Goal: Information Seeking & Learning: Learn about a topic

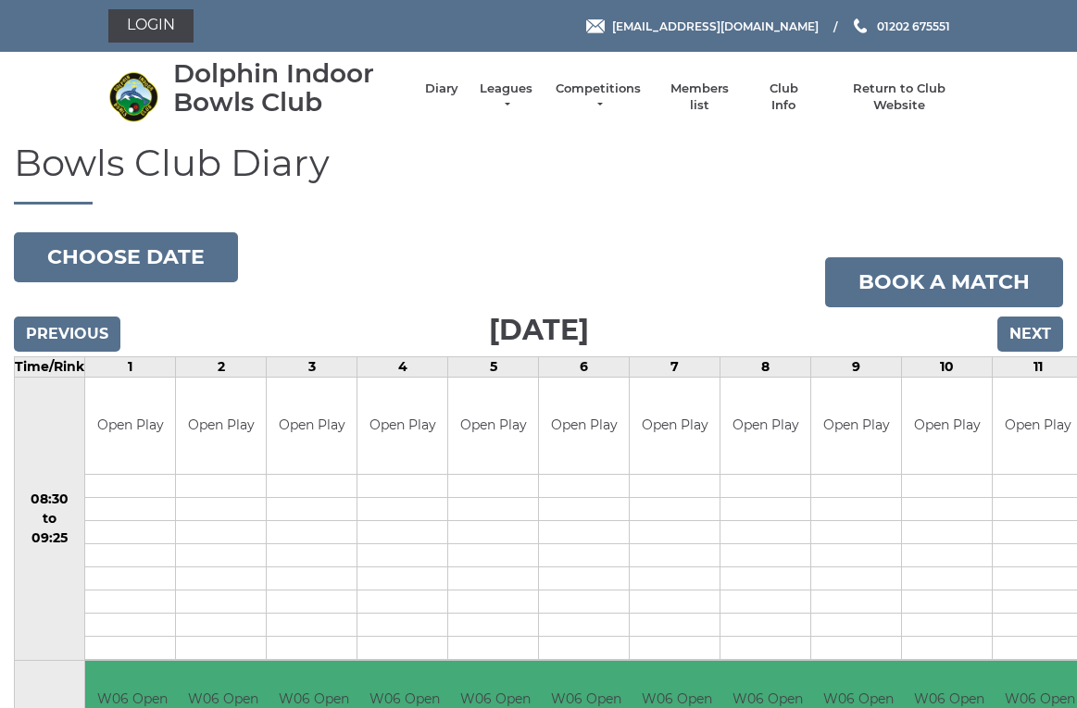
scroll to position [5, 0]
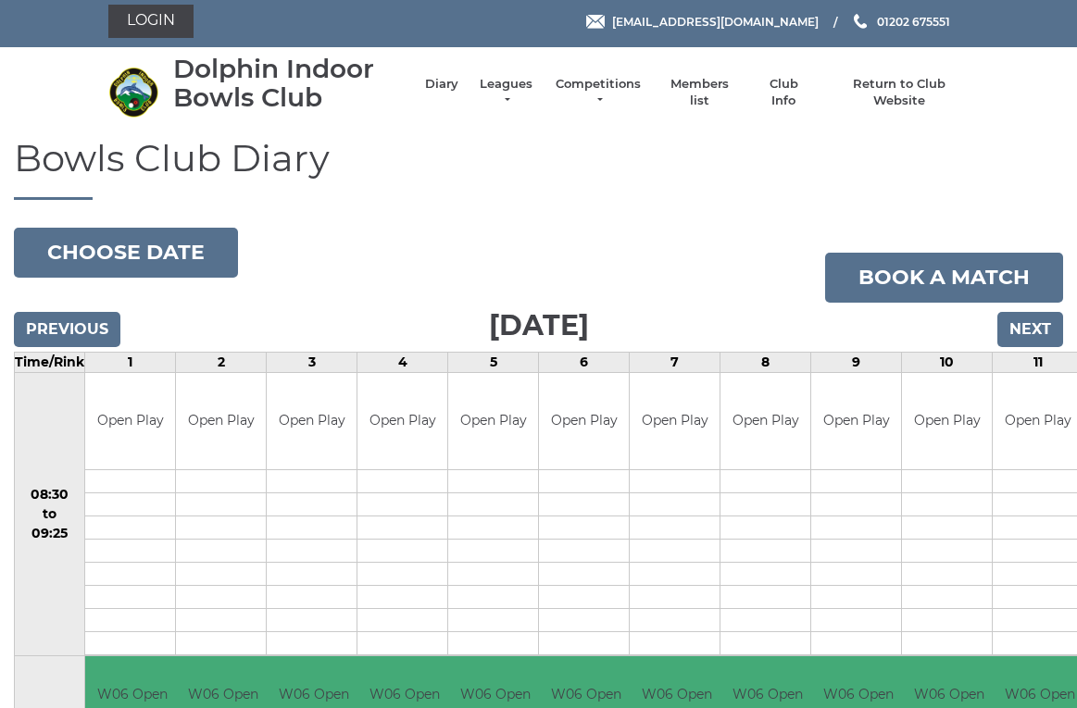
click at [607, 85] on li "Competitions Club competitions - Winter 2025/2026 Club competitions - Summer 20…" at bounding box center [588, 93] width 107 height 52
click at [611, 88] on link "Competitions" at bounding box center [598, 92] width 89 height 33
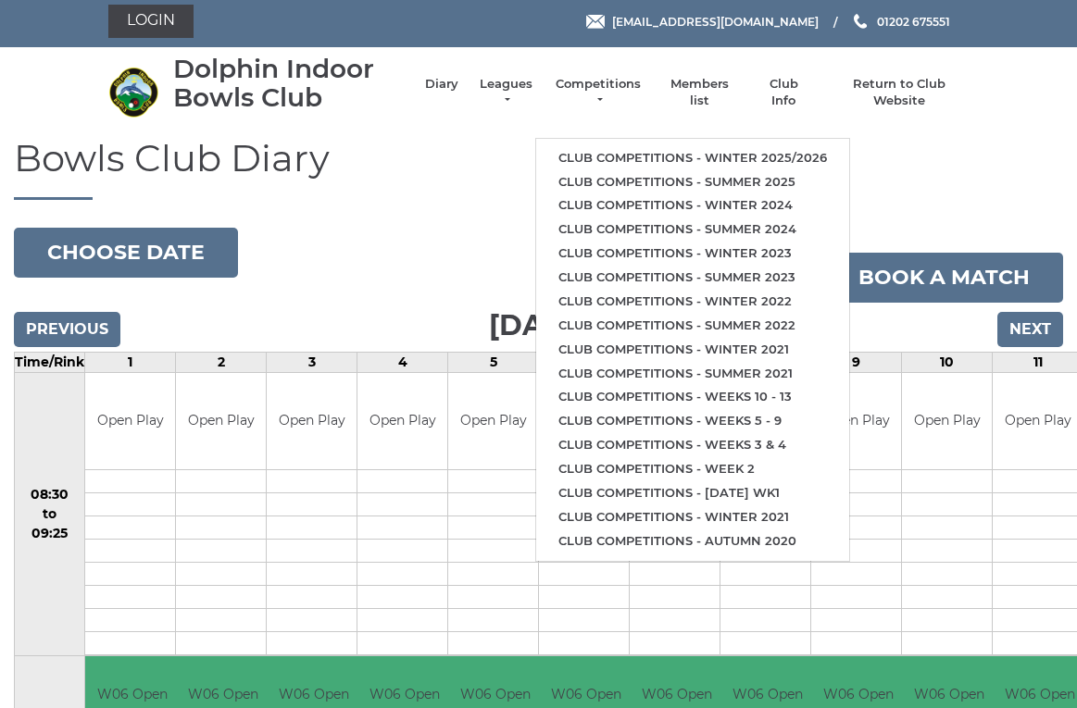
click at [681, 146] on link "Club competitions - Winter 2025/2026" at bounding box center [692, 158] width 313 height 24
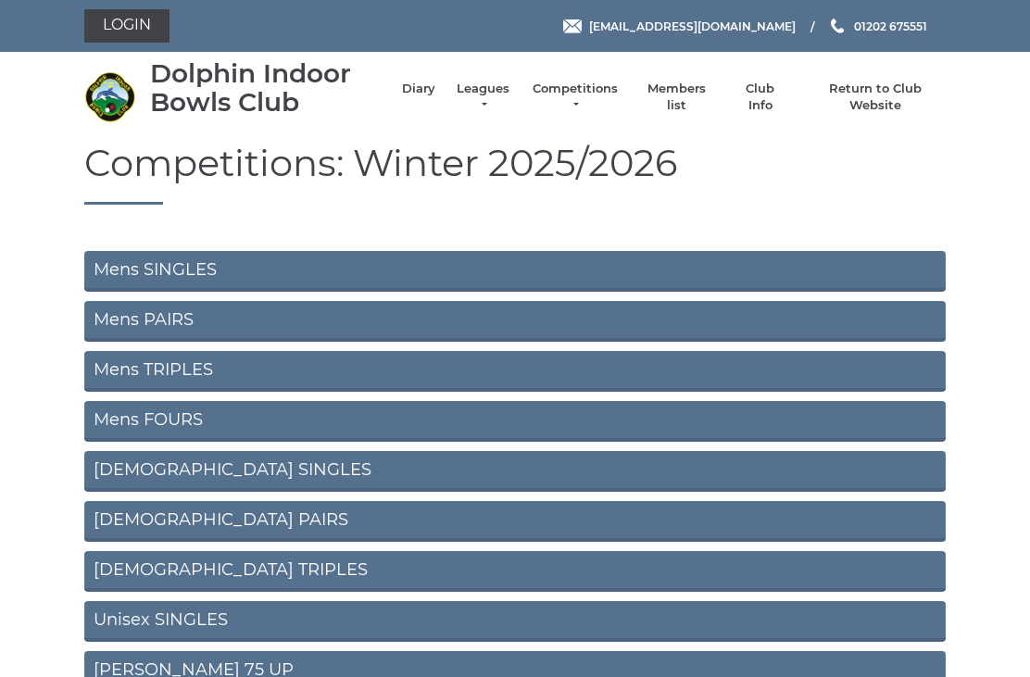
click at [194, 265] on link "Mens SINGLES" at bounding box center [514, 271] width 861 height 41
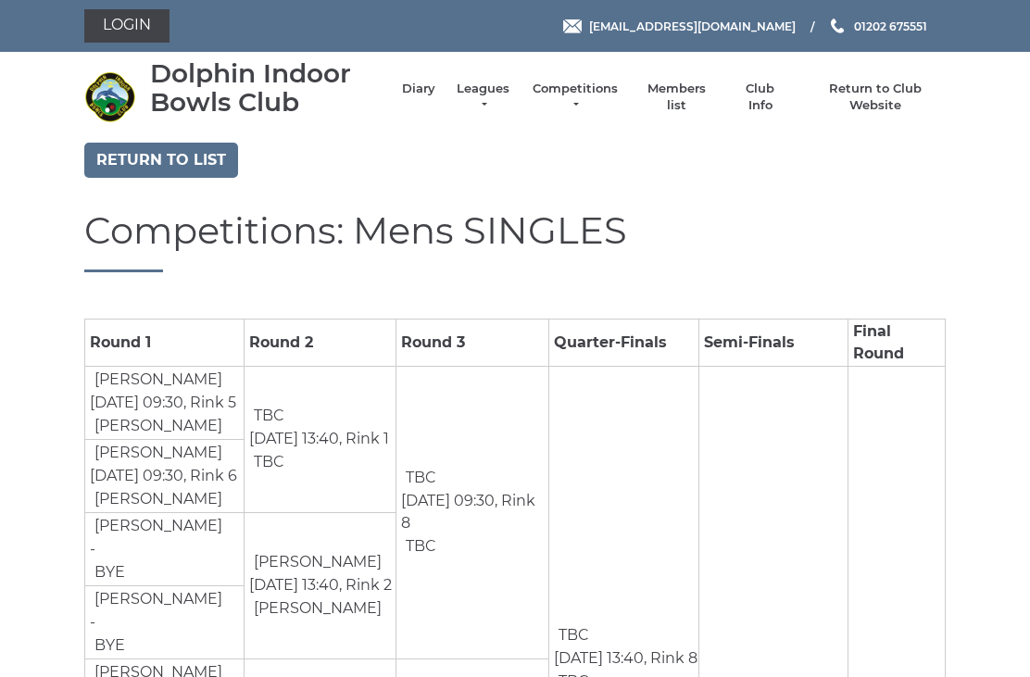
click at [181, 153] on link "Return to list" at bounding box center [161, 160] width 154 height 35
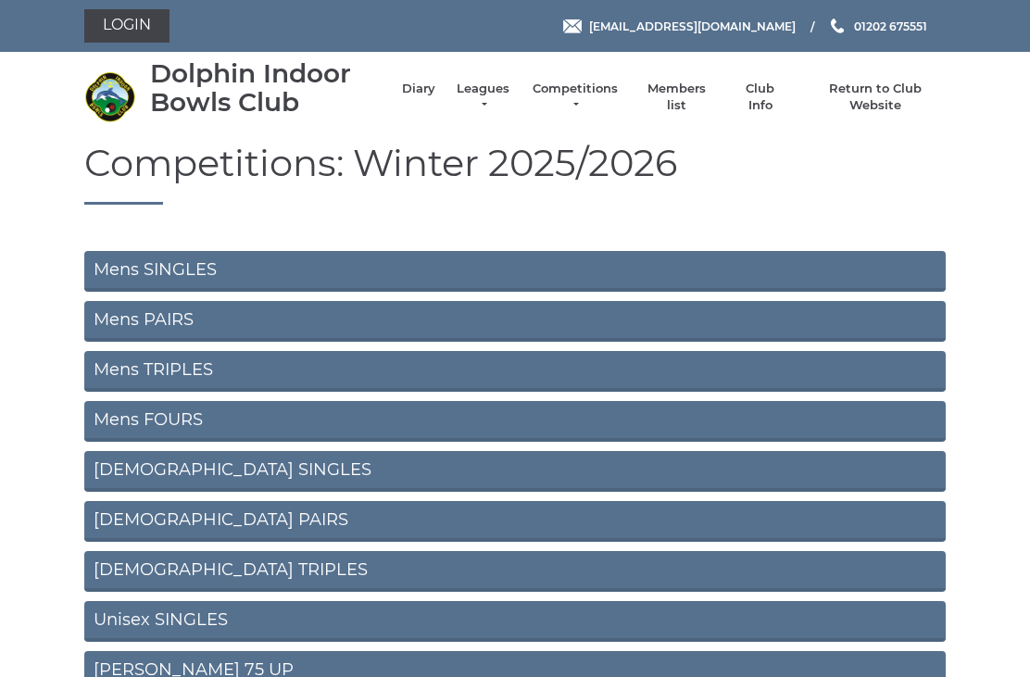
click at [174, 315] on link "Mens PAIRS" at bounding box center [514, 321] width 861 height 41
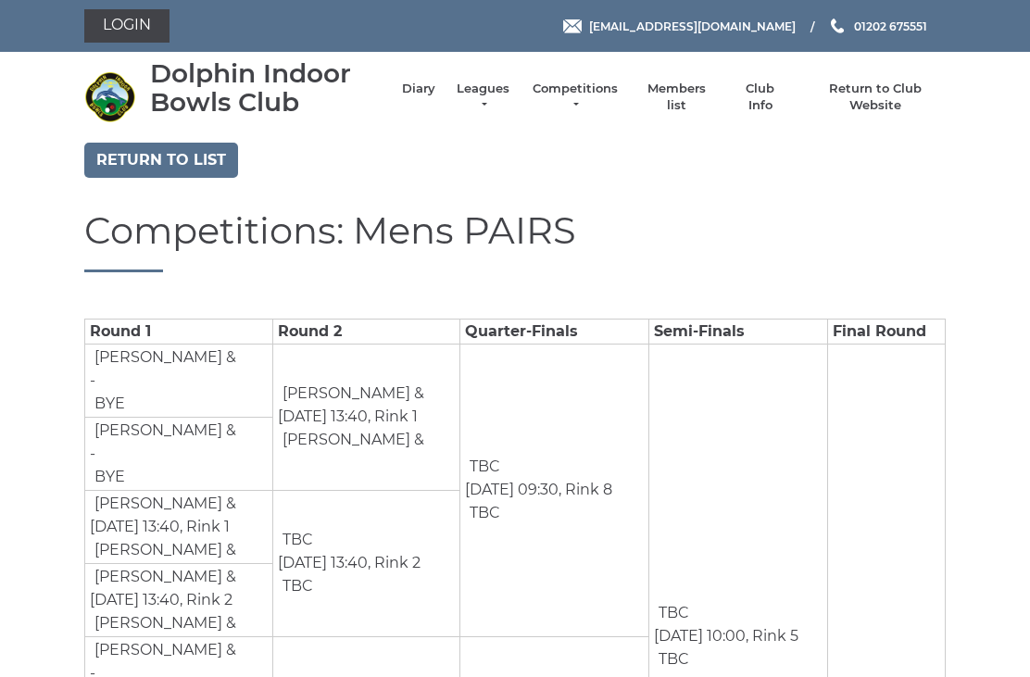
click at [194, 156] on link "Return to list" at bounding box center [161, 160] width 154 height 35
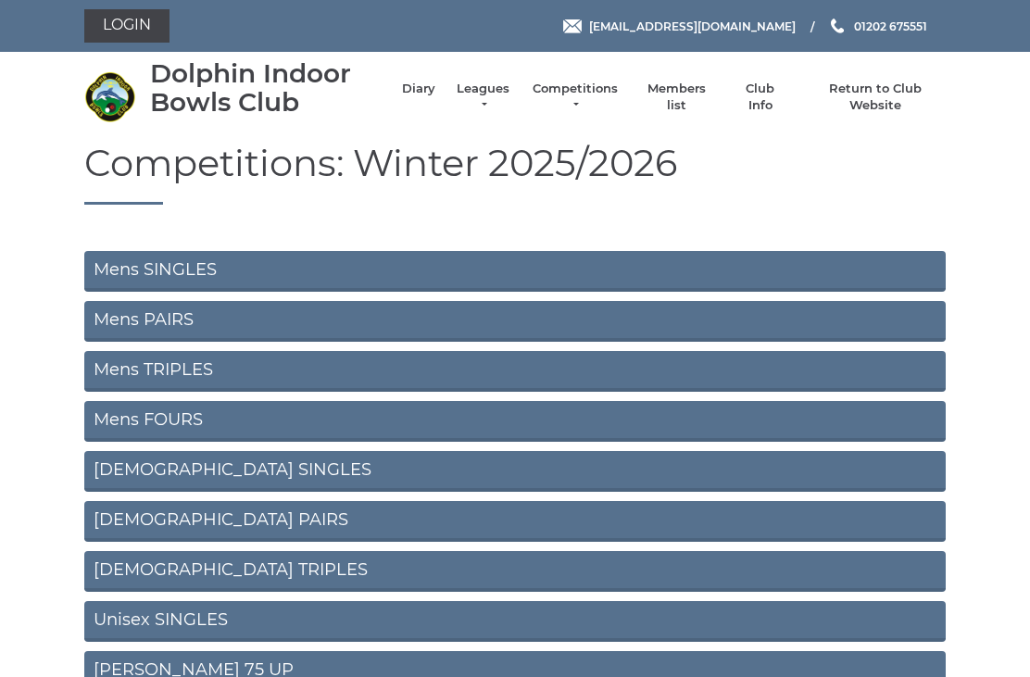
click at [193, 362] on link "Mens TRIPLES" at bounding box center [514, 371] width 861 height 41
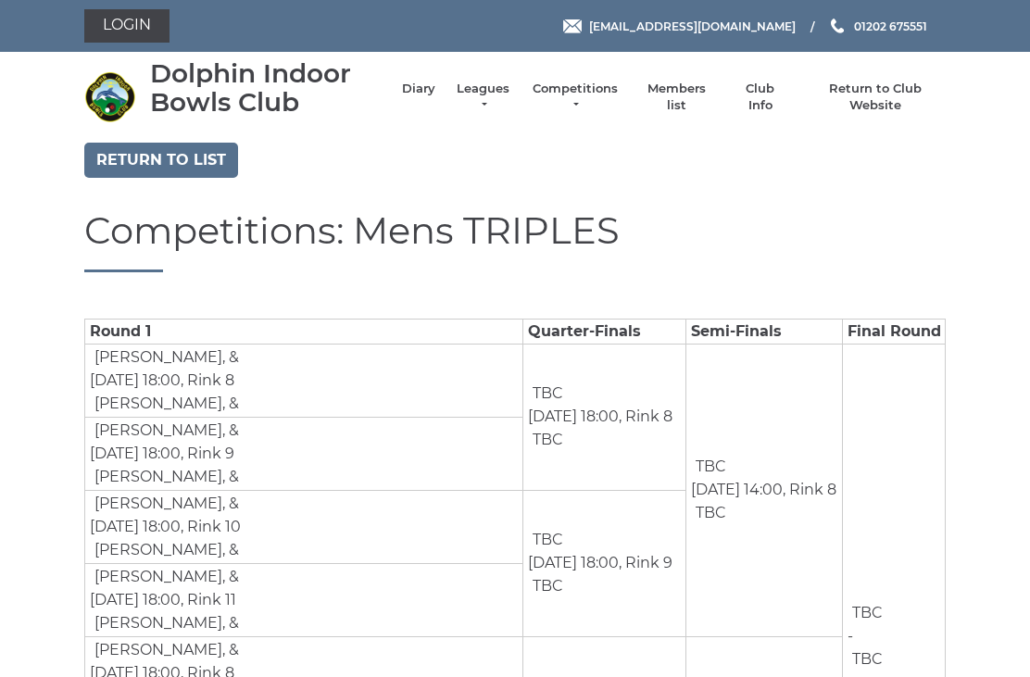
click at [183, 164] on link "Return to list" at bounding box center [161, 160] width 154 height 35
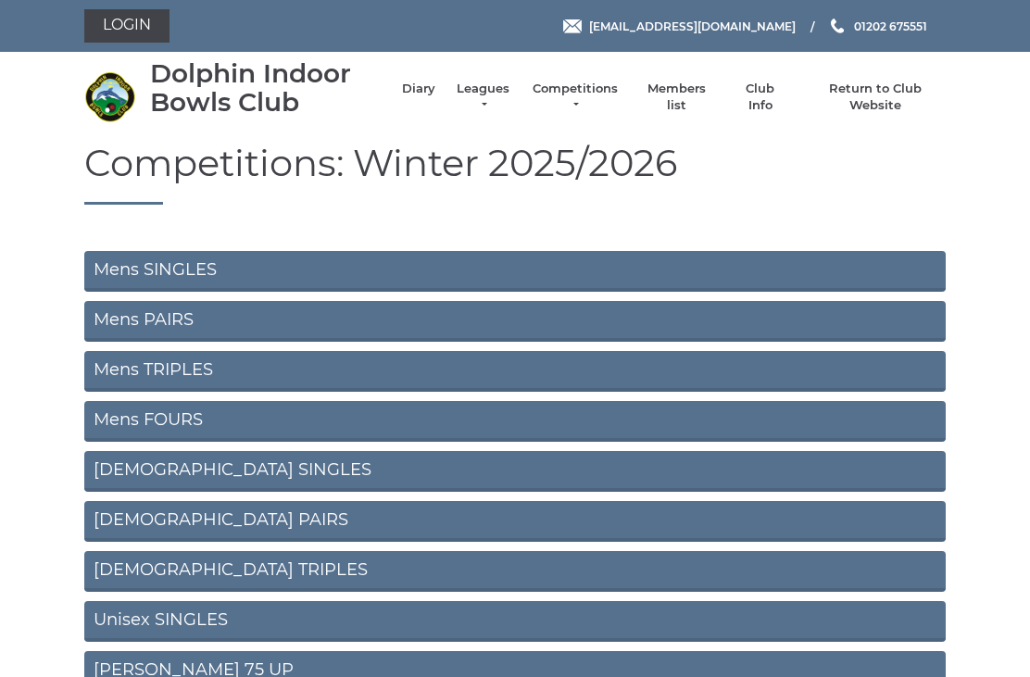
click at [186, 410] on link "Mens FOURS" at bounding box center [514, 421] width 861 height 41
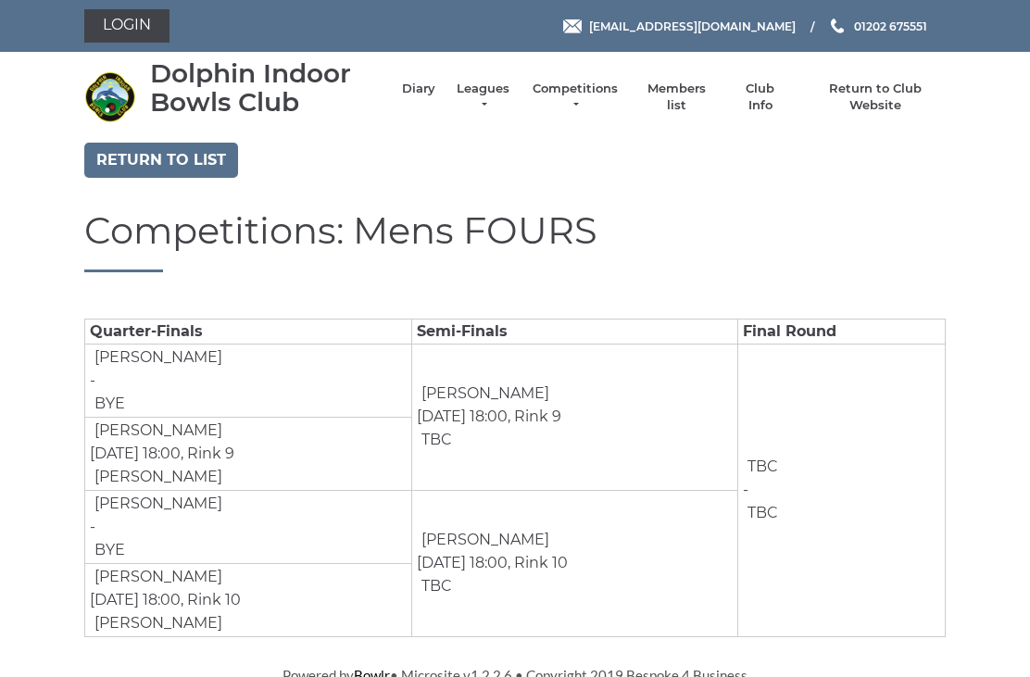
click at [185, 153] on link "Return to list" at bounding box center [161, 160] width 154 height 35
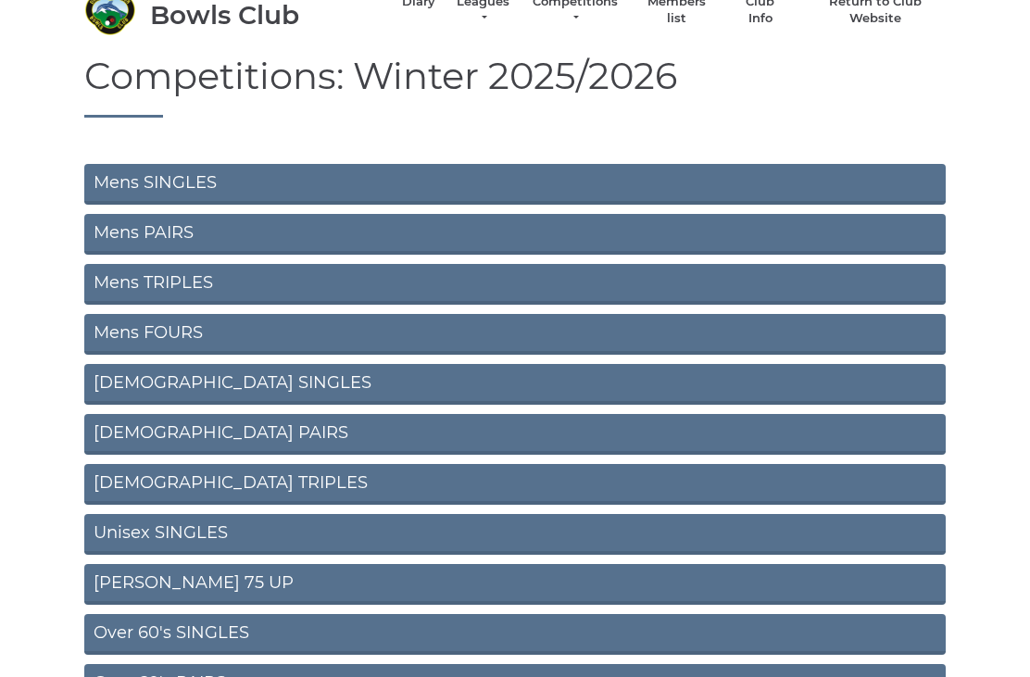
scroll to position [88, 0]
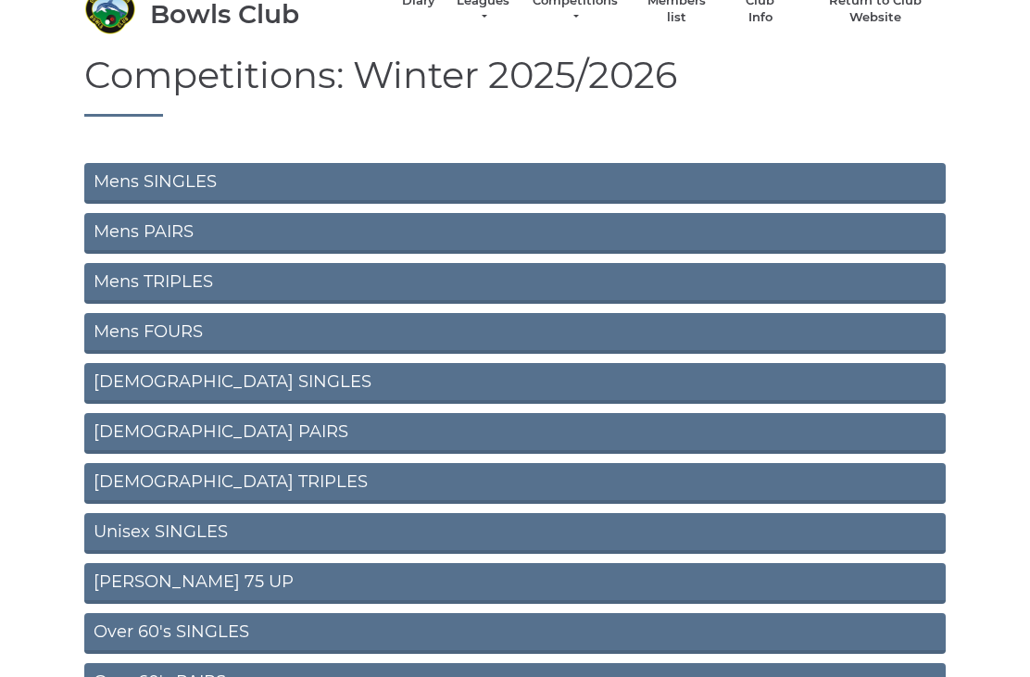
click at [196, 522] on link "Unisex SINGLES" at bounding box center [514, 533] width 861 height 41
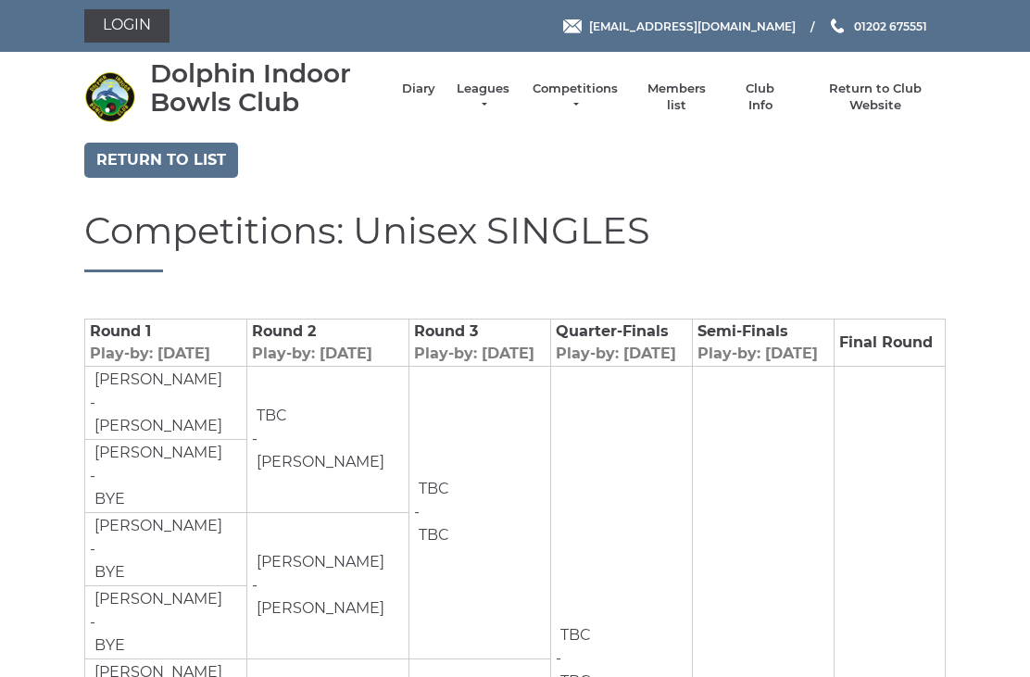
click at [192, 156] on link "Return to list" at bounding box center [161, 160] width 154 height 35
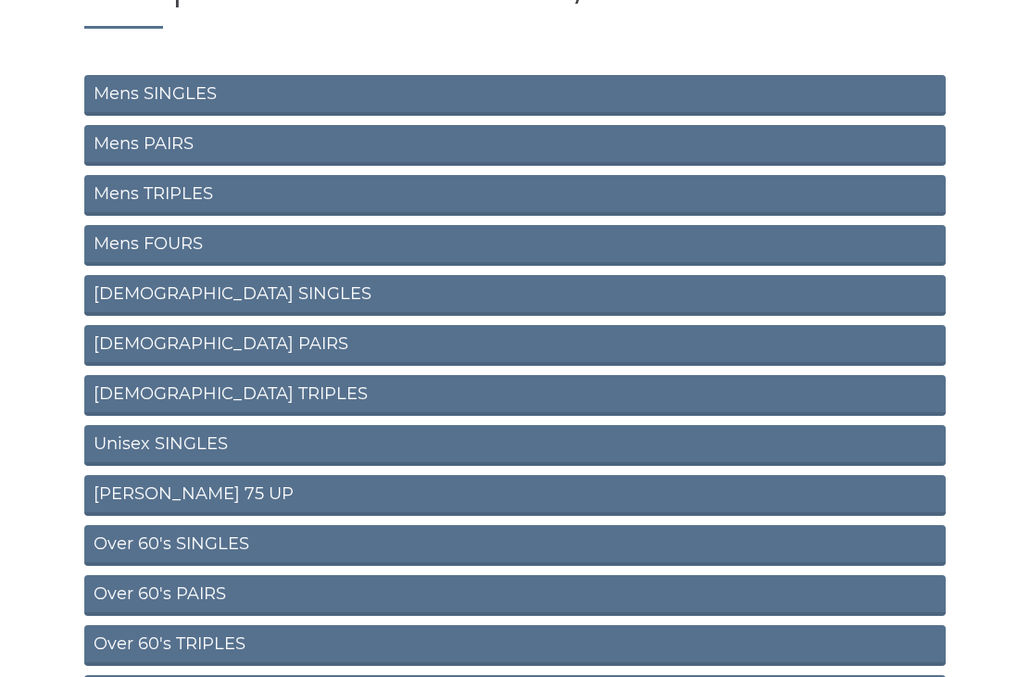
scroll to position [176, 0]
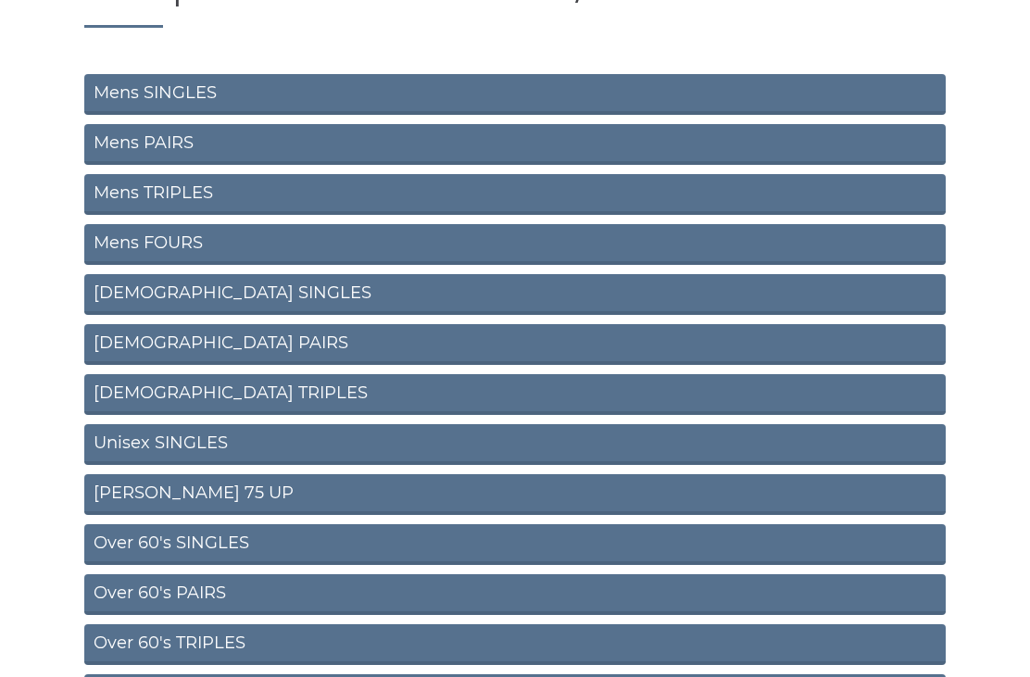
click at [218, 482] on link "Ron Jeffery 75 UP" at bounding box center [514, 495] width 861 height 41
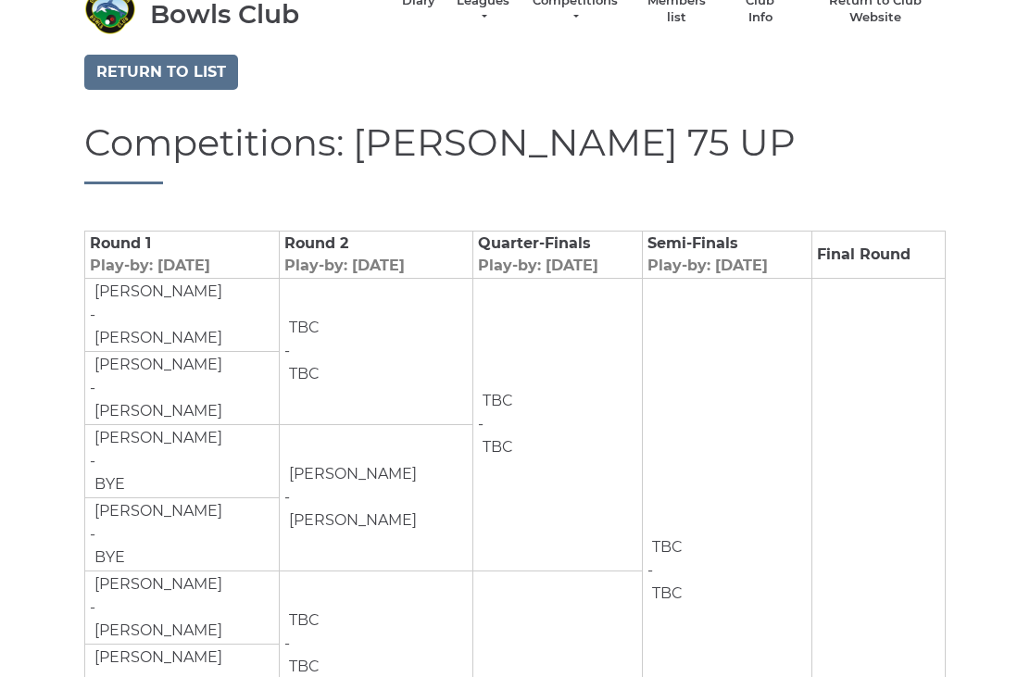
scroll to position [87, 0]
click at [190, 64] on link "Return to list" at bounding box center [161, 73] width 154 height 35
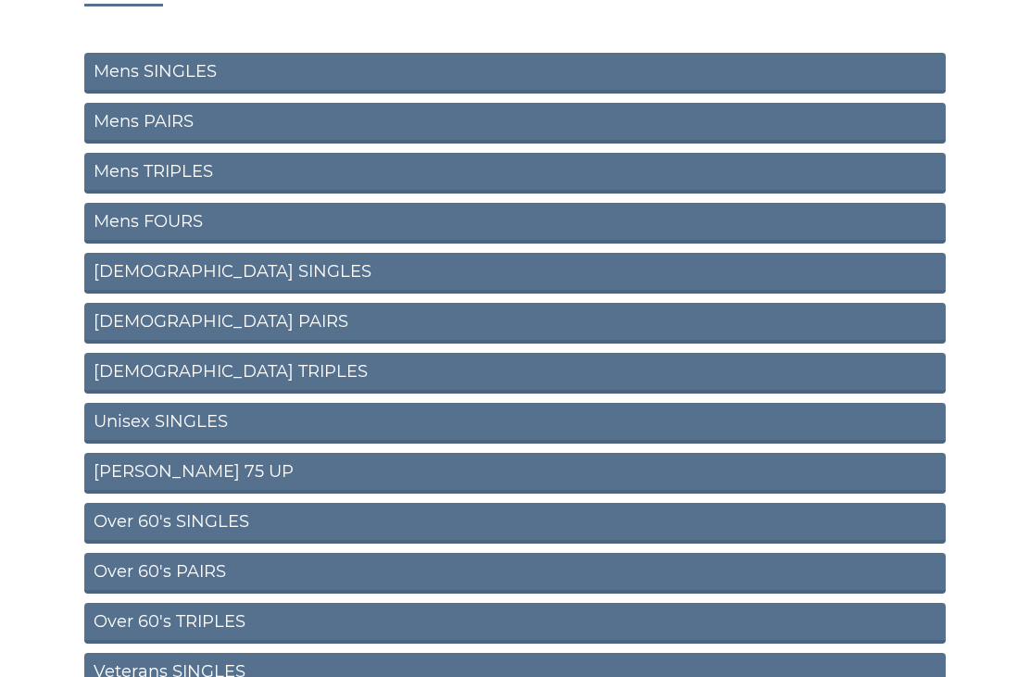
scroll to position [207, 0]
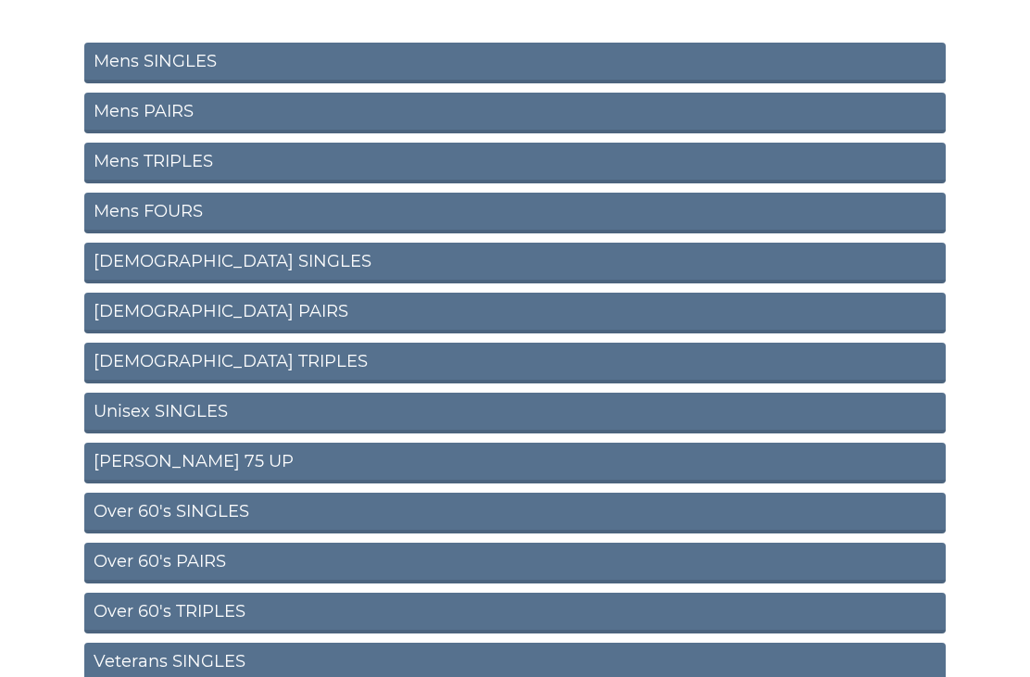
click at [224, 509] on link "Over 60's SINGLES" at bounding box center [514, 514] width 861 height 41
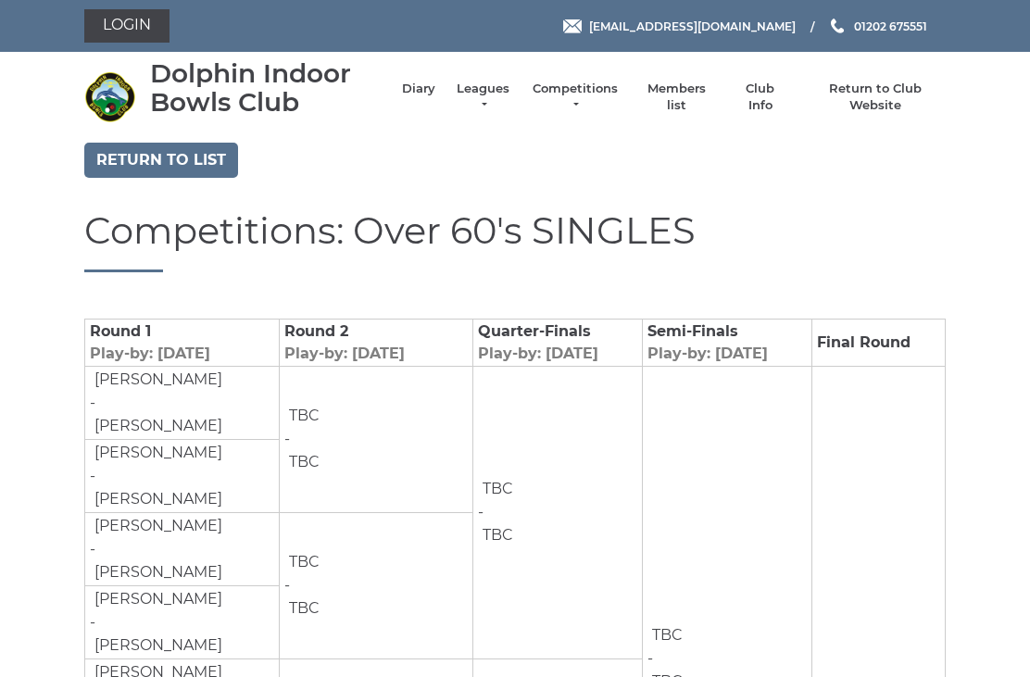
click at [181, 146] on link "Return to list" at bounding box center [161, 160] width 154 height 35
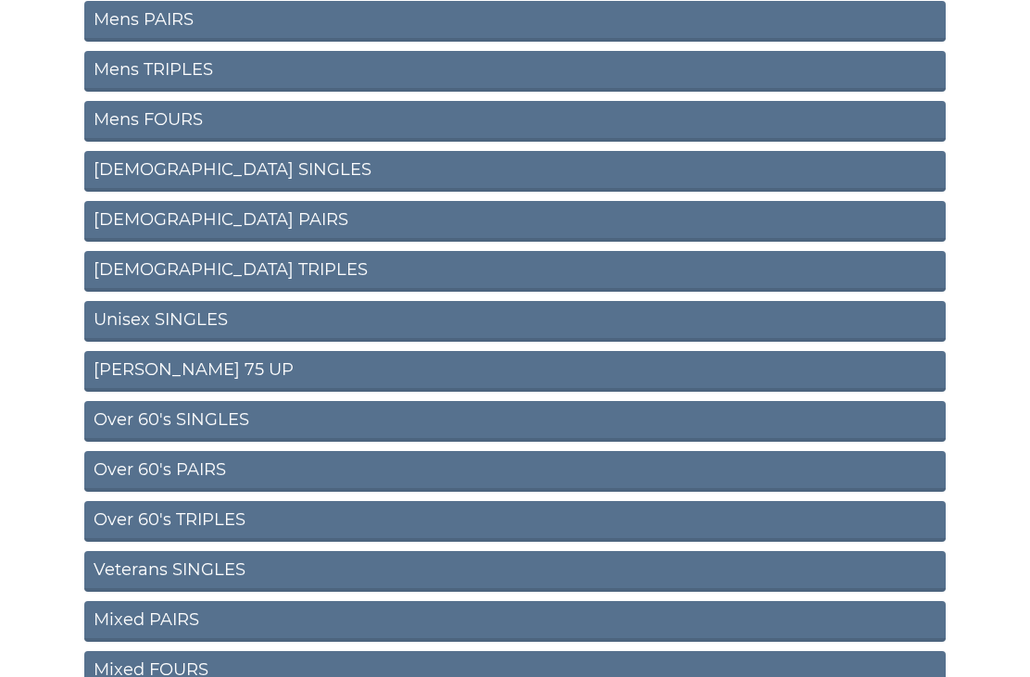
scroll to position [298, 0]
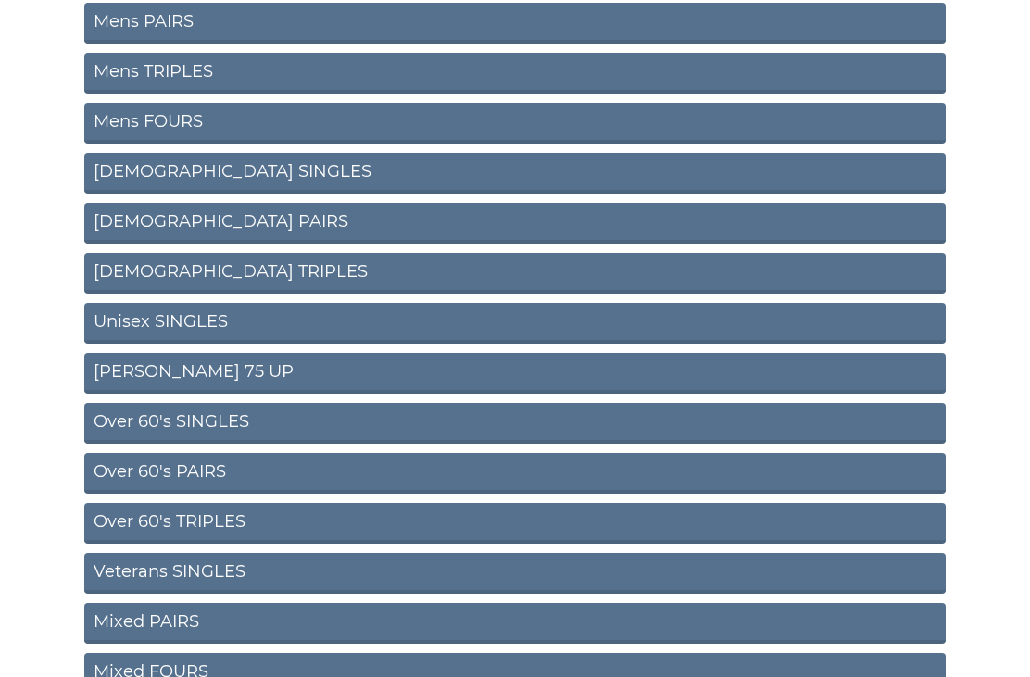
click at [203, 471] on link "Over 60's PAIRS" at bounding box center [514, 473] width 861 height 41
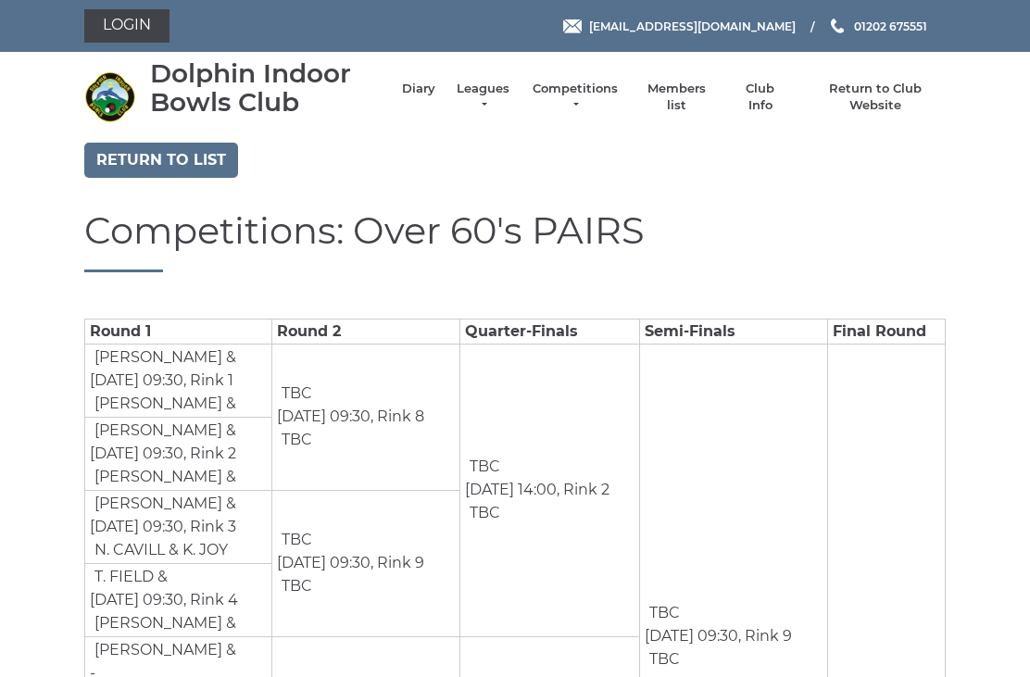
click at [181, 157] on link "Return to list" at bounding box center [161, 160] width 154 height 35
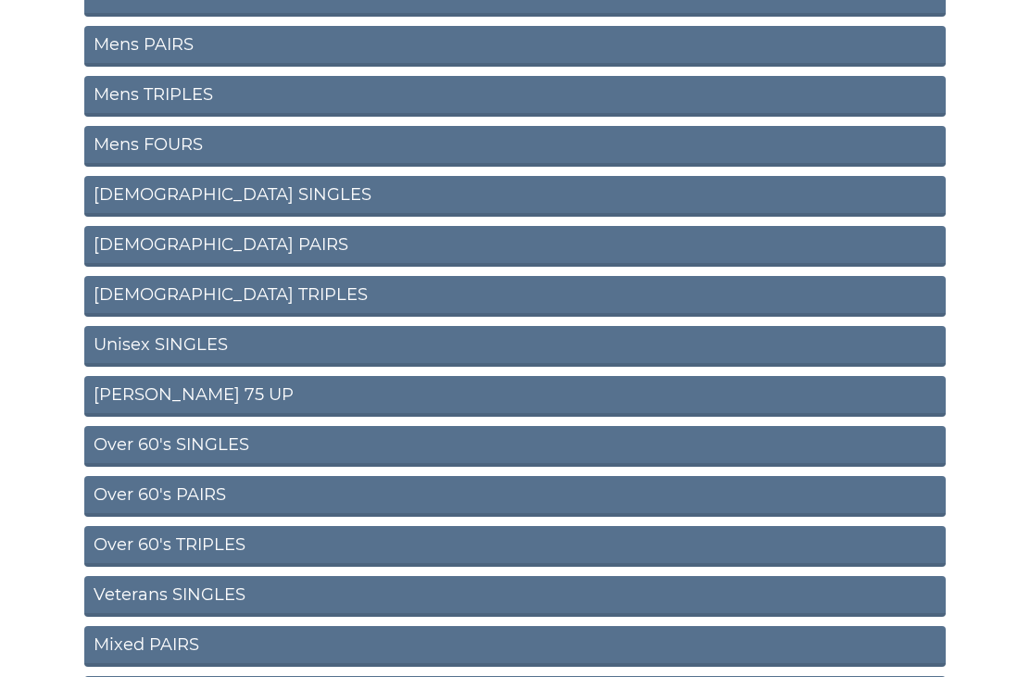
scroll to position [276, 0]
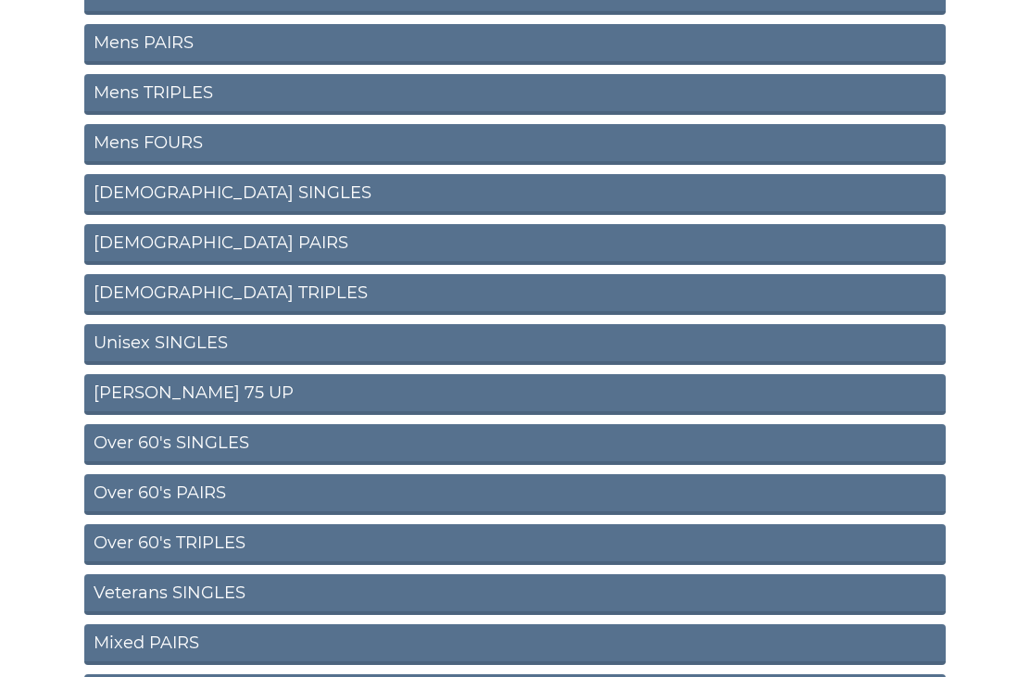
click at [228, 535] on link "Over 60's TRIPLES" at bounding box center [514, 545] width 861 height 41
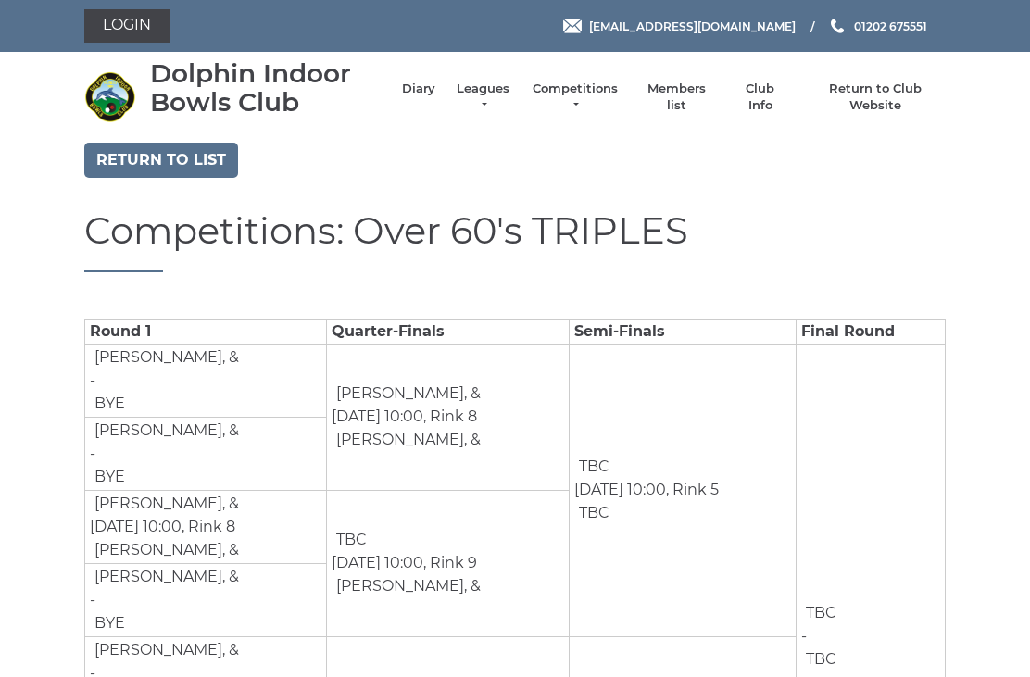
click at [176, 150] on link "Return to list" at bounding box center [161, 160] width 154 height 35
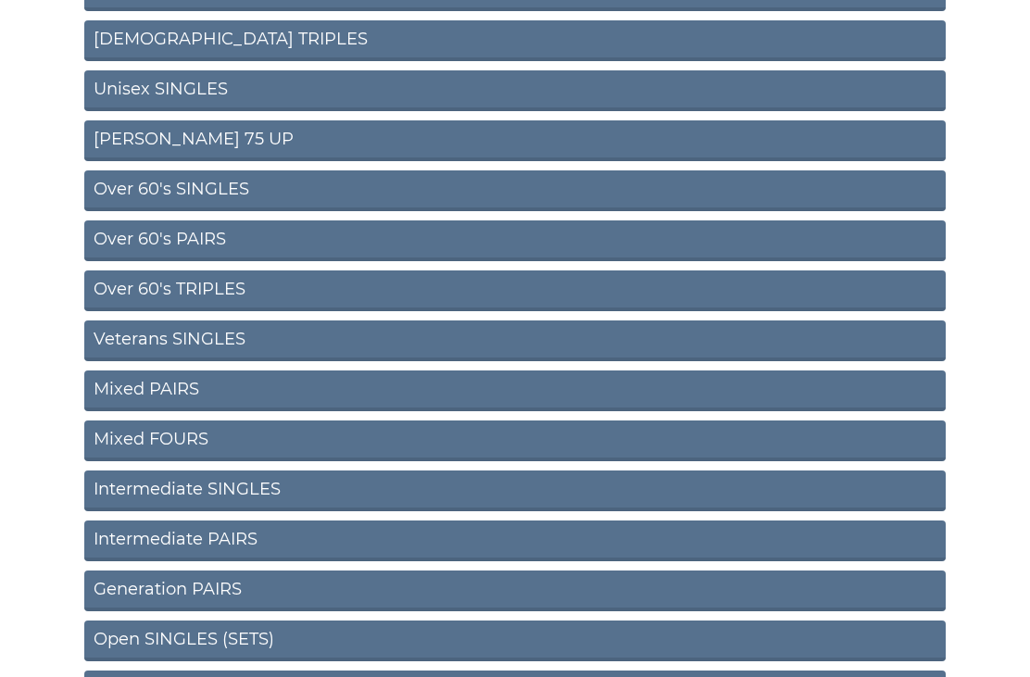
scroll to position [535, 0]
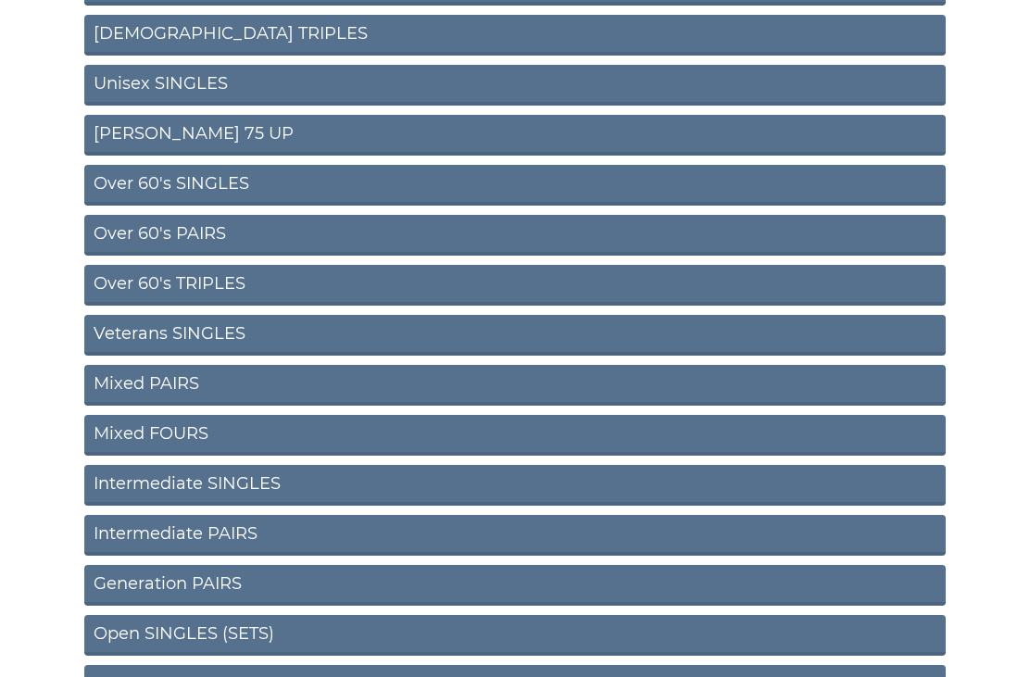
click at [212, 633] on link "Open SINGLES (SETS)" at bounding box center [514, 636] width 861 height 41
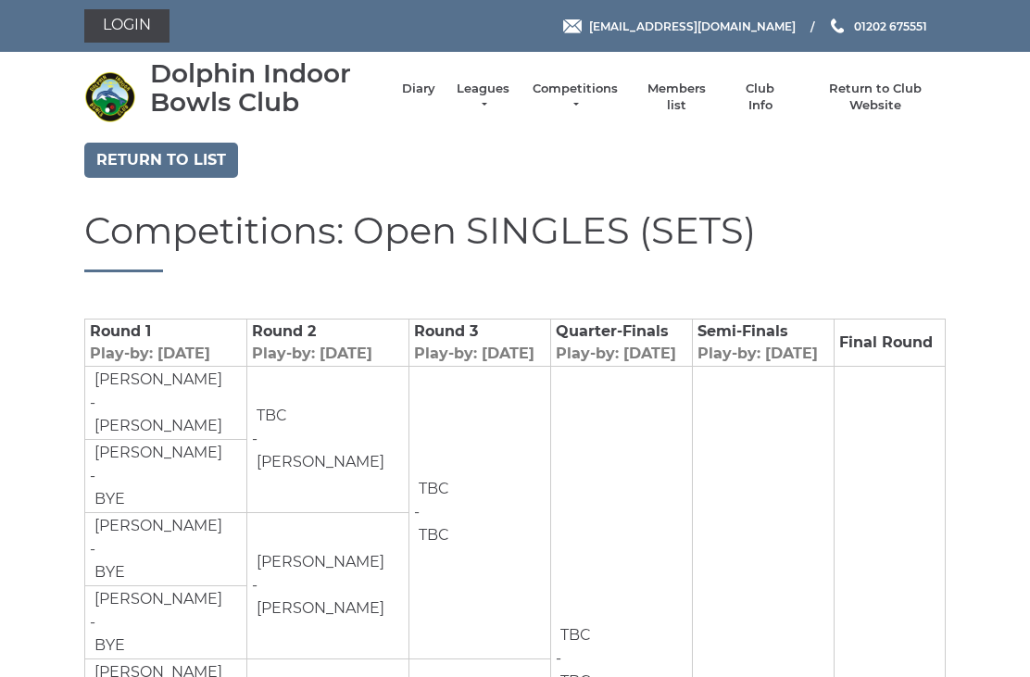
click at [197, 153] on link "Return to list" at bounding box center [161, 160] width 154 height 35
